Goal: Transaction & Acquisition: Purchase product/service

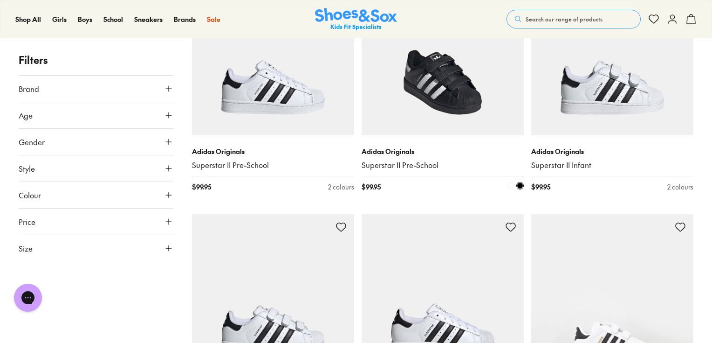
scroll to position [336, 0]
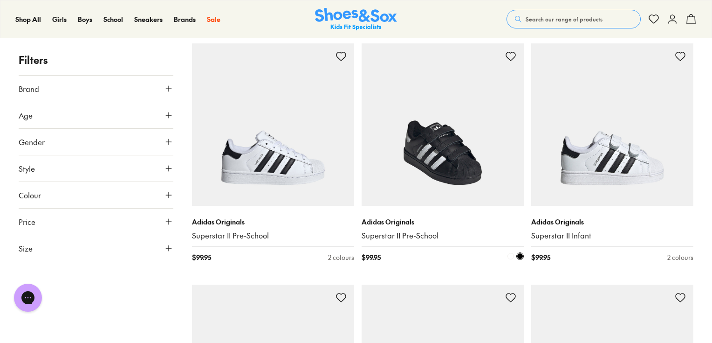
click at [438, 124] on img at bounding box center [443, 124] width 162 height 162
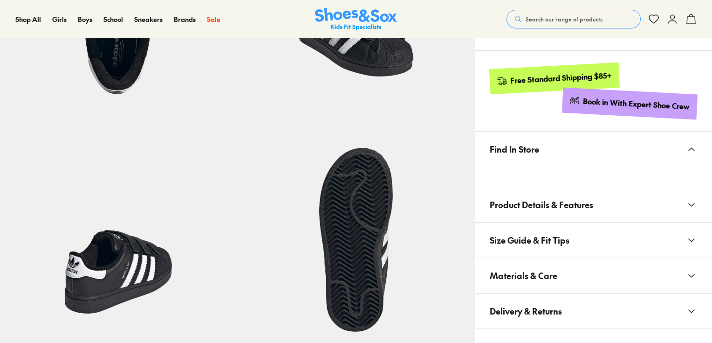
scroll to position [448, 0]
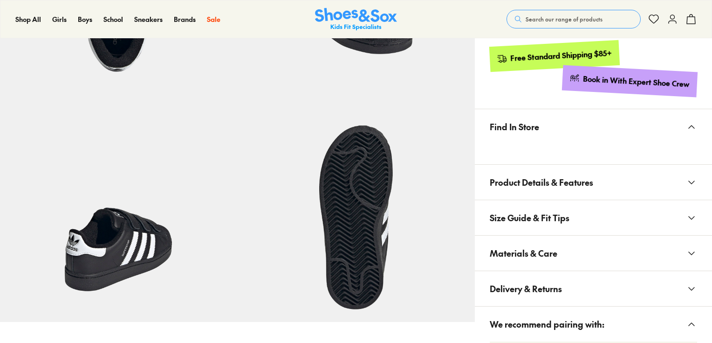
click at [540, 254] on span "Materials & Care" at bounding box center [524, 253] width 68 height 28
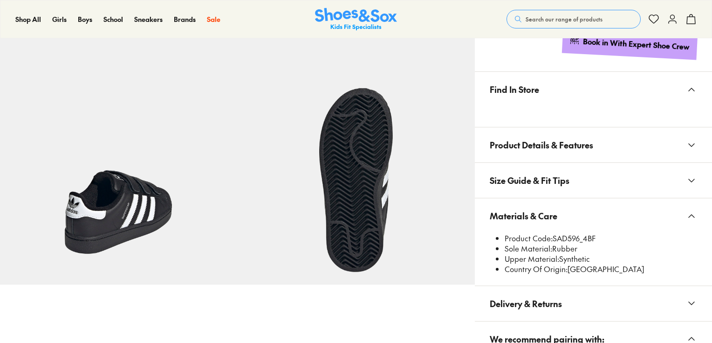
select select "*"
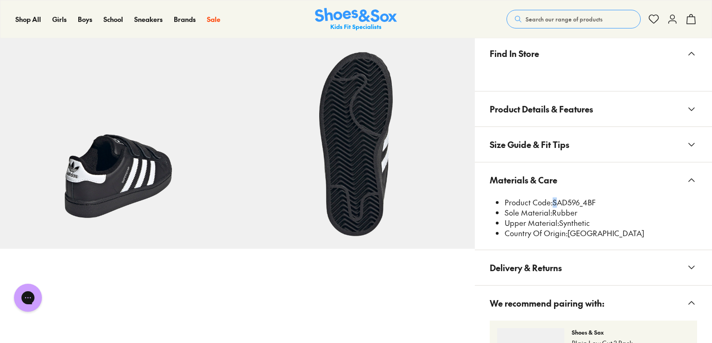
scroll to position [0, 0]
drag, startPoint x: 552, startPoint y: 202, endPoint x: 571, endPoint y: 202, distance: 18.2
click at [571, 202] on li "Product Code: SAD596_4BF" at bounding box center [601, 202] width 193 height 10
click at [556, 201] on li "Product Code: SAD596_4BF" at bounding box center [601, 202] width 193 height 10
drag, startPoint x: 556, startPoint y: 201, endPoint x: 579, endPoint y: 203, distance: 23.4
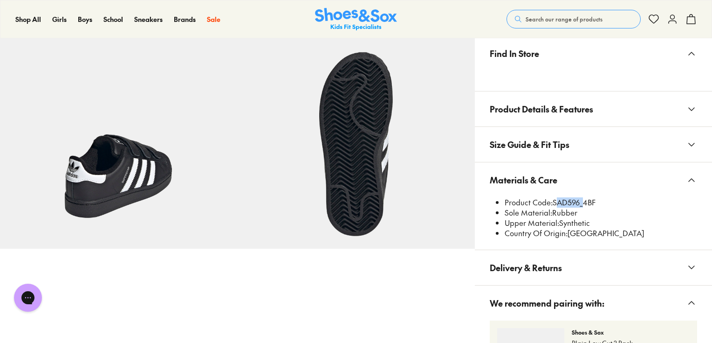
click at [579, 203] on li "Product Code: SAD596_4BF" at bounding box center [601, 202] width 193 height 10
copy li "SAD596"
